Goal: Check status: Check status

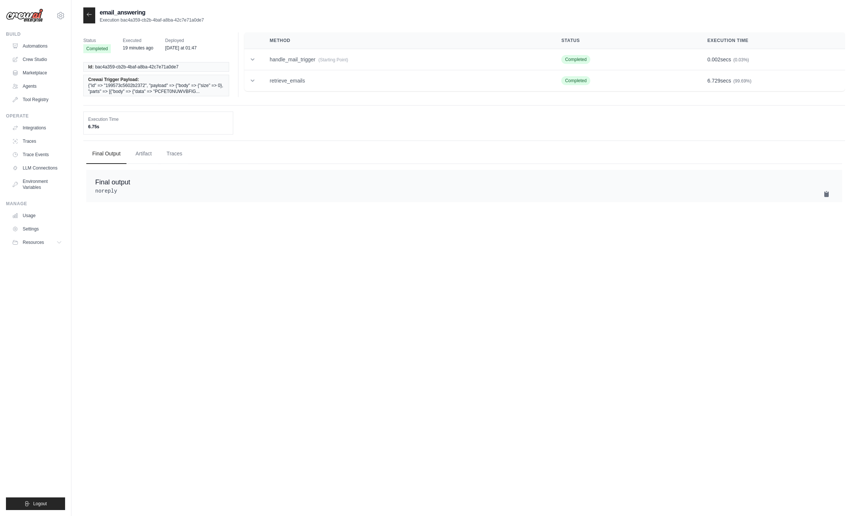
click at [88, 17] on icon at bounding box center [89, 15] width 6 height 6
click at [189, 83] on span "{"id" => "199573c5602b2372", "payload" => {"body" => {"size" => 0}, "parts" => …" at bounding box center [156, 89] width 136 height 12
click at [304, 58] on td "handle_mail_trigger (Starting Point)" at bounding box center [407, 59] width 292 height 21
click at [255, 205] on div "Final Output Artifact Traces Final output noreply" at bounding box center [464, 173] width 762 height 65
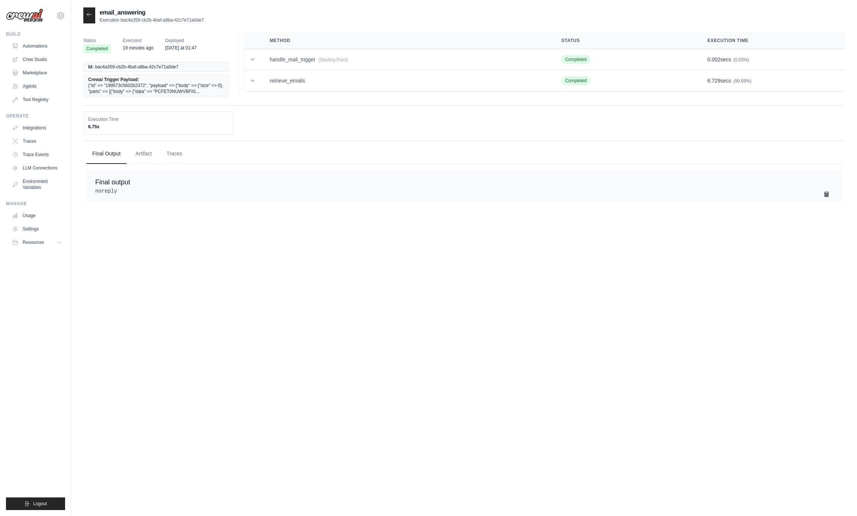
click at [208, 306] on div "email_answering Execution bac4a359-cb2b-4baf-a8ba-42c7e71a0de7 Status Completed…" at bounding box center [464, 265] width 762 height 516
click at [87, 16] on icon at bounding box center [89, 15] width 6 height 6
click at [89, 15] on icon at bounding box center [89, 14] width 4 height 3
click at [84, 19] on div at bounding box center [89, 15] width 12 height 16
click at [31, 47] on link "Automations" at bounding box center [37, 46] width 56 height 12
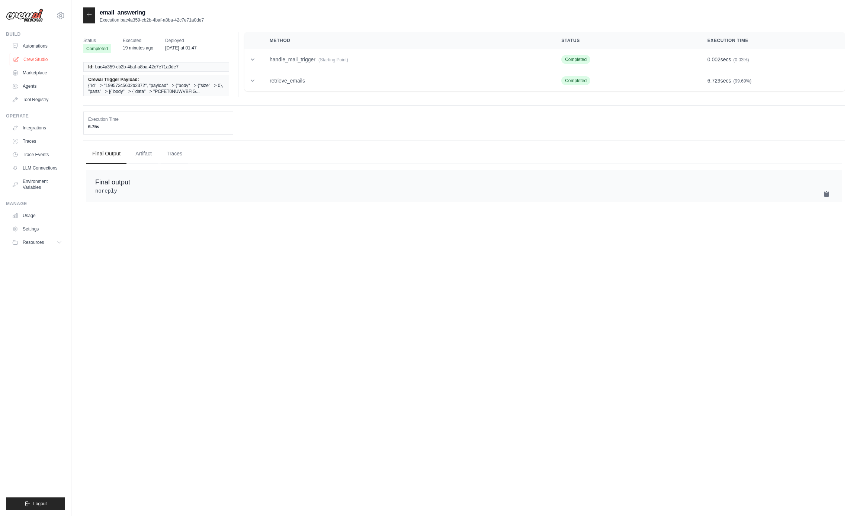
click at [31, 47] on link "Automations" at bounding box center [37, 46] width 56 height 12
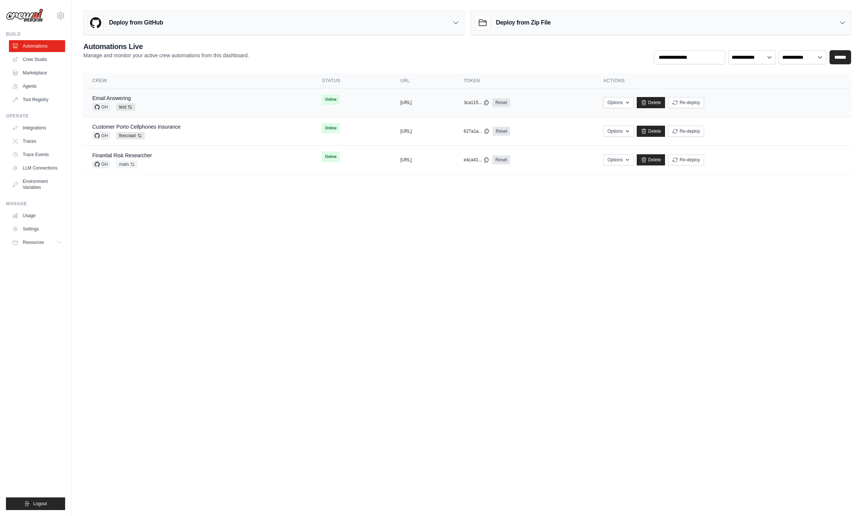
click at [133, 100] on div "Email Answering" at bounding box center [113, 97] width 43 height 7
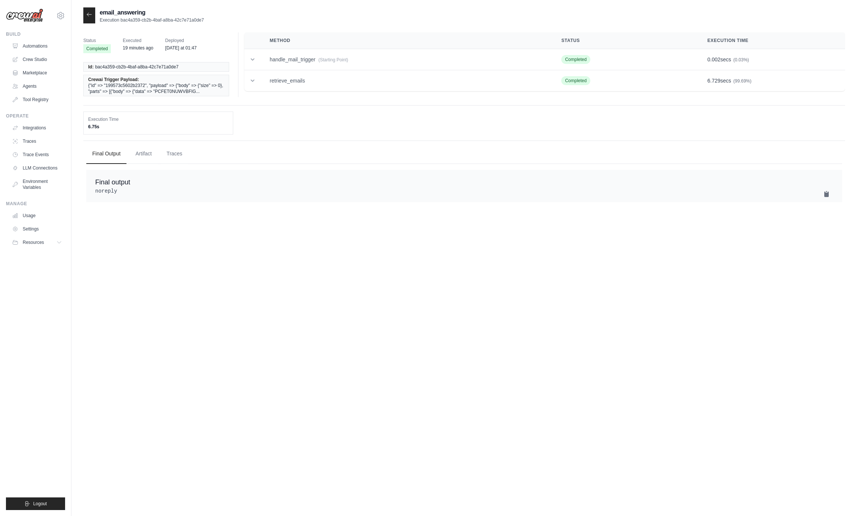
click at [254, 60] on icon at bounding box center [252, 59] width 7 height 7
click at [253, 59] on icon at bounding box center [252, 59] width 7 height 7
click at [285, 60] on td "handle_mail_trigger (Starting Point)" at bounding box center [407, 59] width 292 height 21
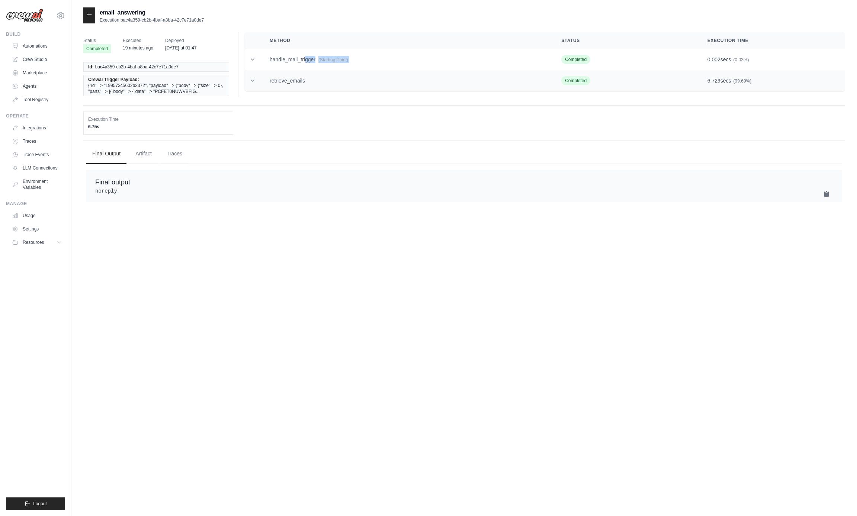
click at [285, 60] on td "handle_mail_trigger (Starting Point)" at bounding box center [407, 59] width 292 height 21
click at [270, 90] on td "retrieve_emails" at bounding box center [407, 80] width 292 height 21
click at [254, 79] on icon at bounding box center [252, 80] width 7 height 7
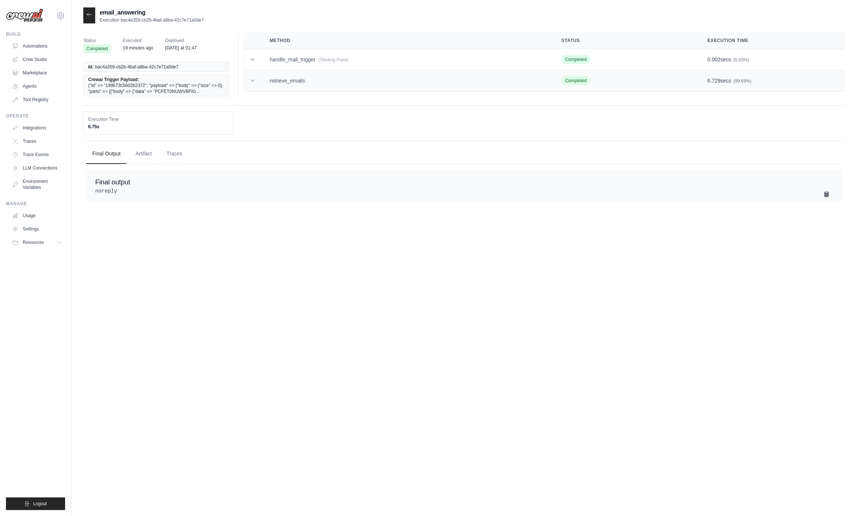
click at [254, 79] on icon at bounding box center [252, 80] width 7 height 7
click at [143, 106] on div "Status Completed Executed 19 minutes ago Deployed Friday at 01:47 Id: bac4a359-…" at bounding box center [464, 68] width 762 height 73
click at [180, 106] on div "Status Completed Executed 19 minutes ago Deployed Friday at 01:47 Id: bac4a359-…" at bounding box center [464, 68] width 762 height 73
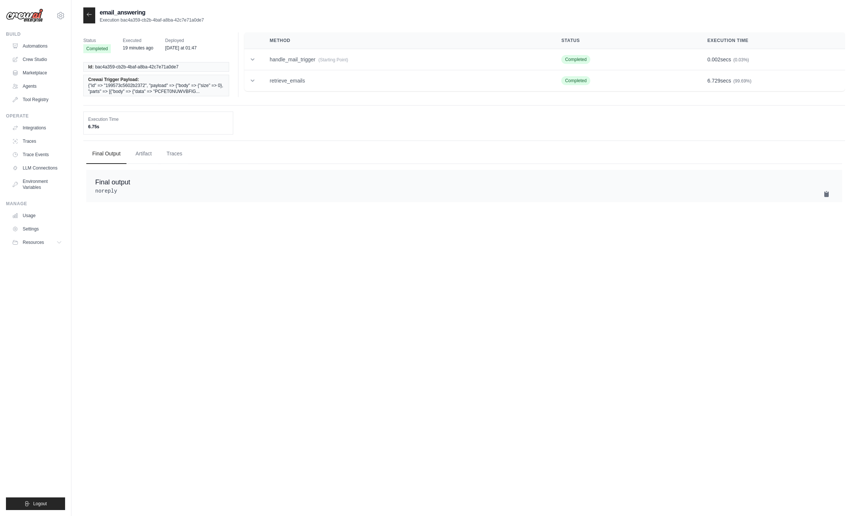
click at [180, 106] on div "Status Completed Executed 19 minutes ago Deployed Friday at 01:47 Id: bac4a359-…" at bounding box center [464, 68] width 762 height 73
click at [142, 106] on div "Status Completed Executed 19 minutes ago Deployed Friday at 01:47 Id: bac4a359-…" at bounding box center [464, 68] width 762 height 73
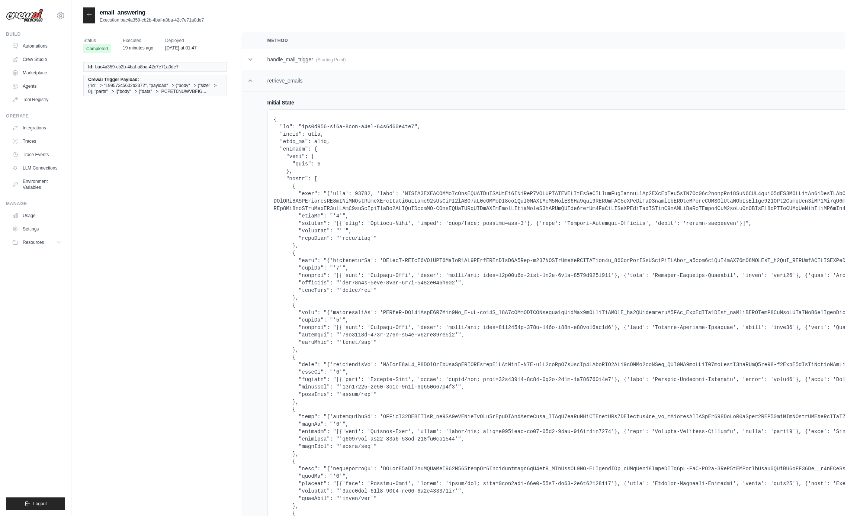
click at [251, 77] on td at bounding box center [250, 80] width 16 height 21
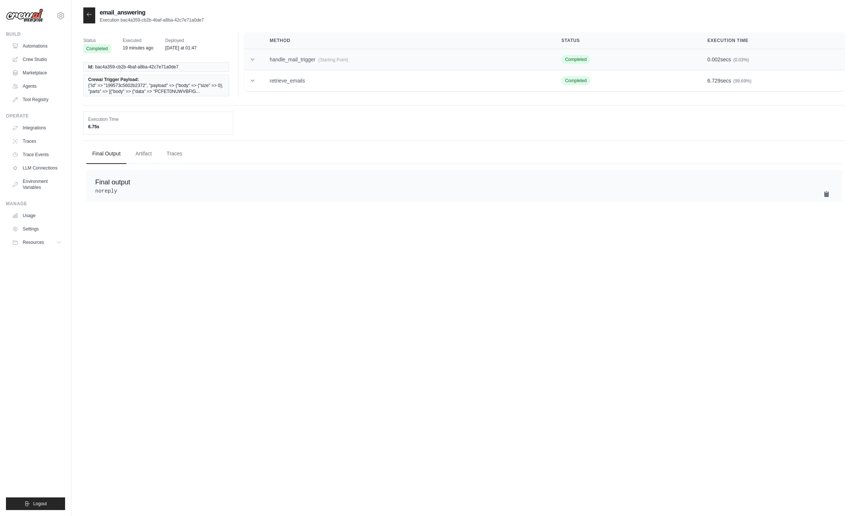
click at [264, 61] on td "handle_mail_trigger (Starting Point)" at bounding box center [407, 59] width 292 height 21
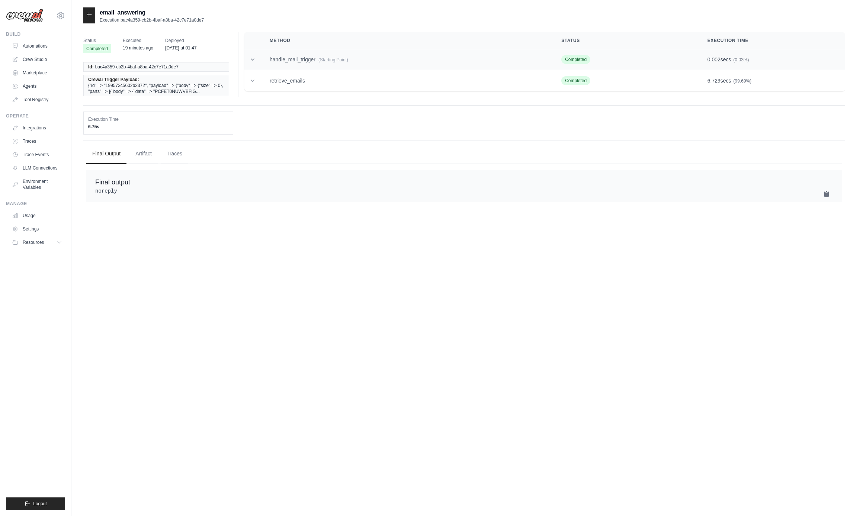
click at [264, 61] on td "handle_mail_trigger (Starting Point)" at bounding box center [407, 59] width 292 height 21
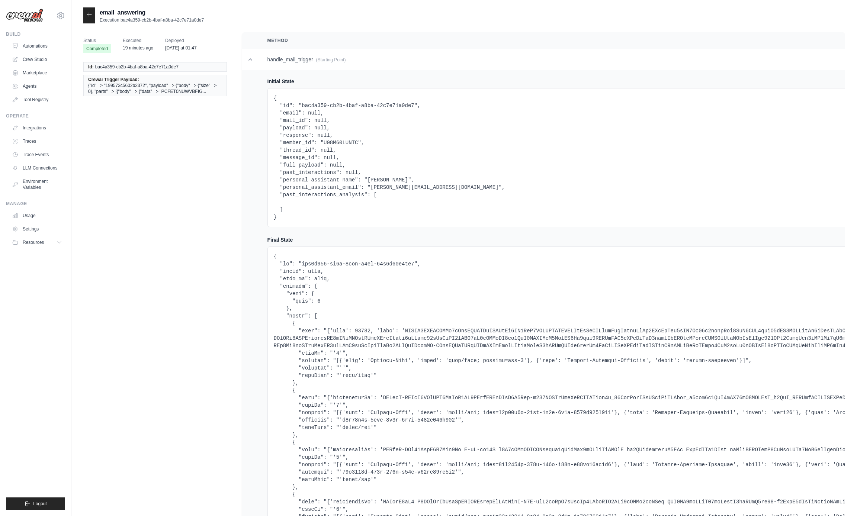
click at [88, 19] on div at bounding box center [89, 15] width 12 height 16
click at [92, 13] on icon at bounding box center [89, 15] width 6 height 6
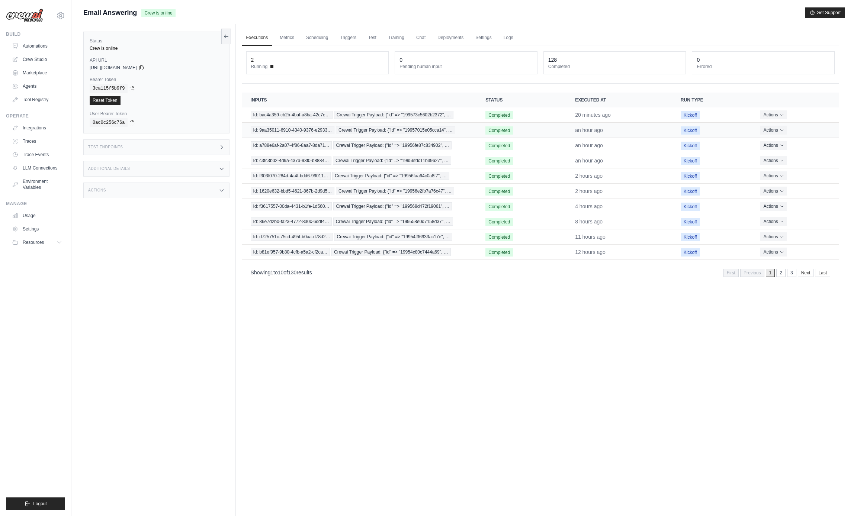
click at [364, 129] on span "Crewai Trigger Payload: {"id" => "19957015e05cca14", …" at bounding box center [395, 130] width 119 height 8
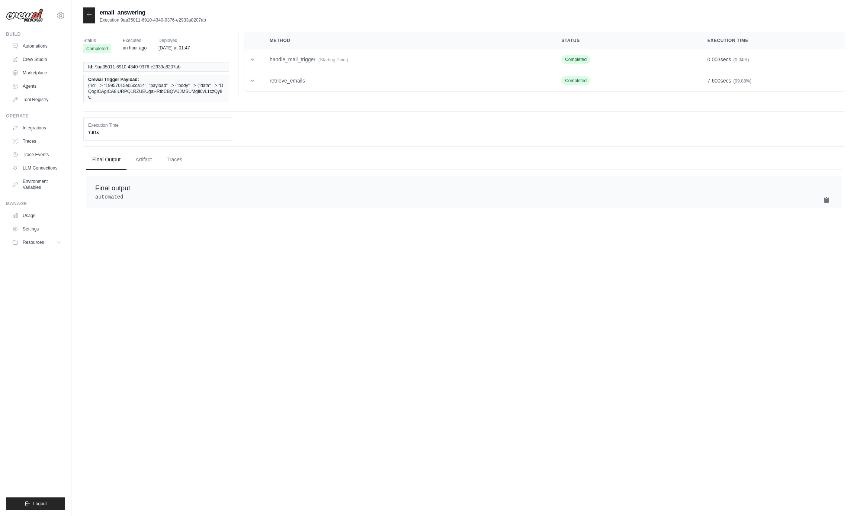
click at [89, 15] on icon at bounding box center [89, 15] width 6 height 6
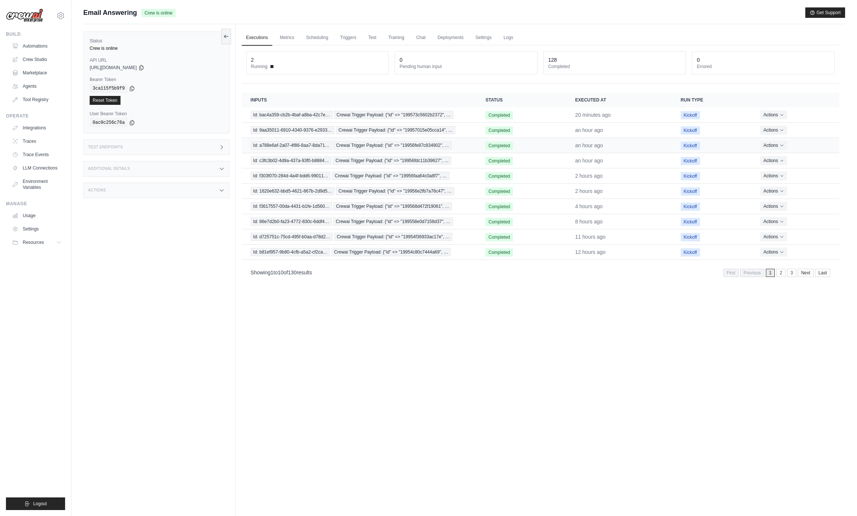
click at [302, 142] on span "Id: a788e6af-2a07-4f86-8aa7-8da71…" at bounding box center [291, 145] width 81 height 8
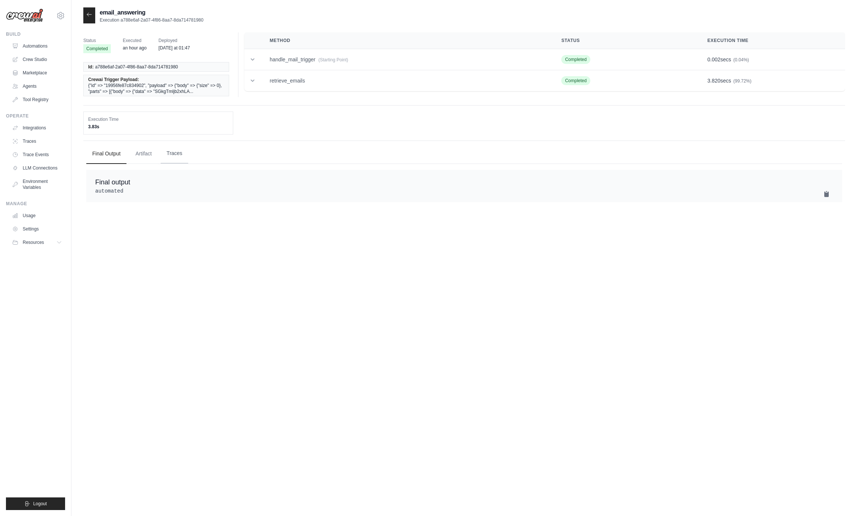
click at [179, 151] on button "Traces" at bounding box center [175, 154] width 28 height 20
click at [89, 15] on icon at bounding box center [89, 15] width 6 height 6
